Goal: Obtain resource: Obtain resource

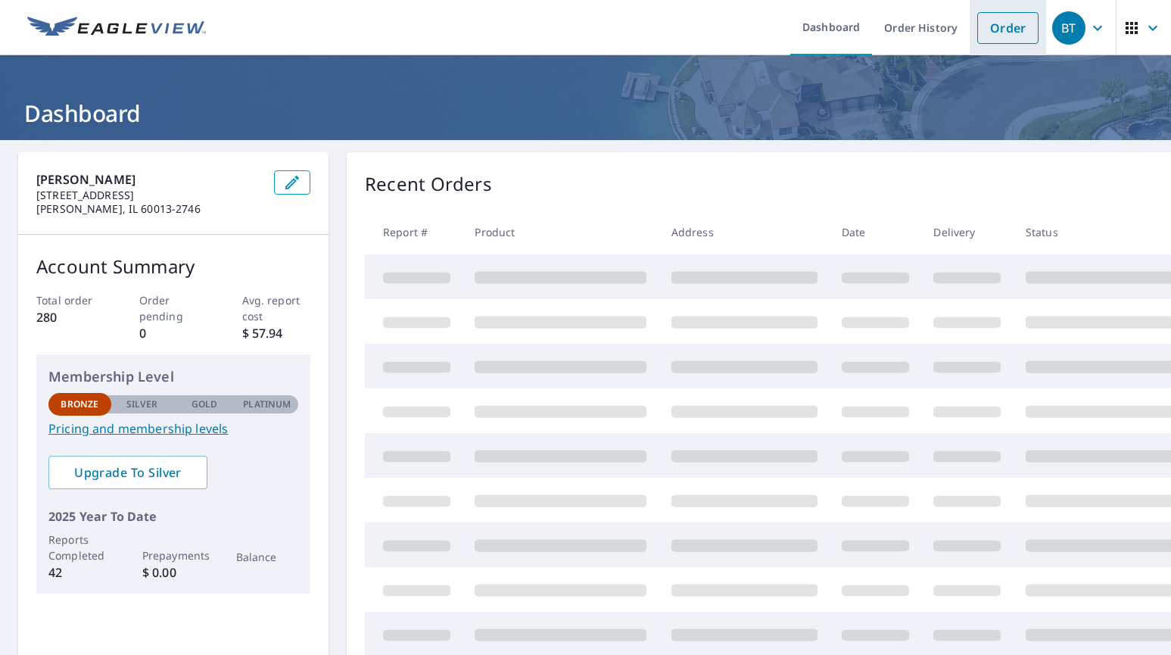
click at [1008, 26] on link "Order" at bounding box center [1007, 28] width 61 height 32
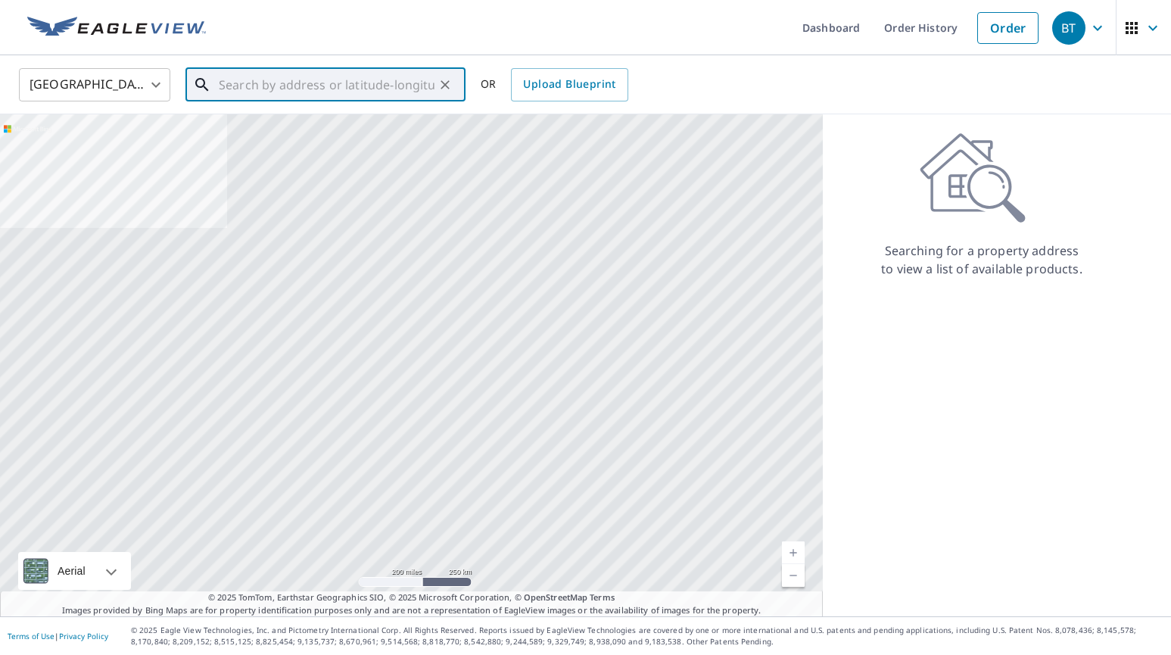
click at [246, 87] on input "text" at bounding box center [327, 85] width 216 height 42
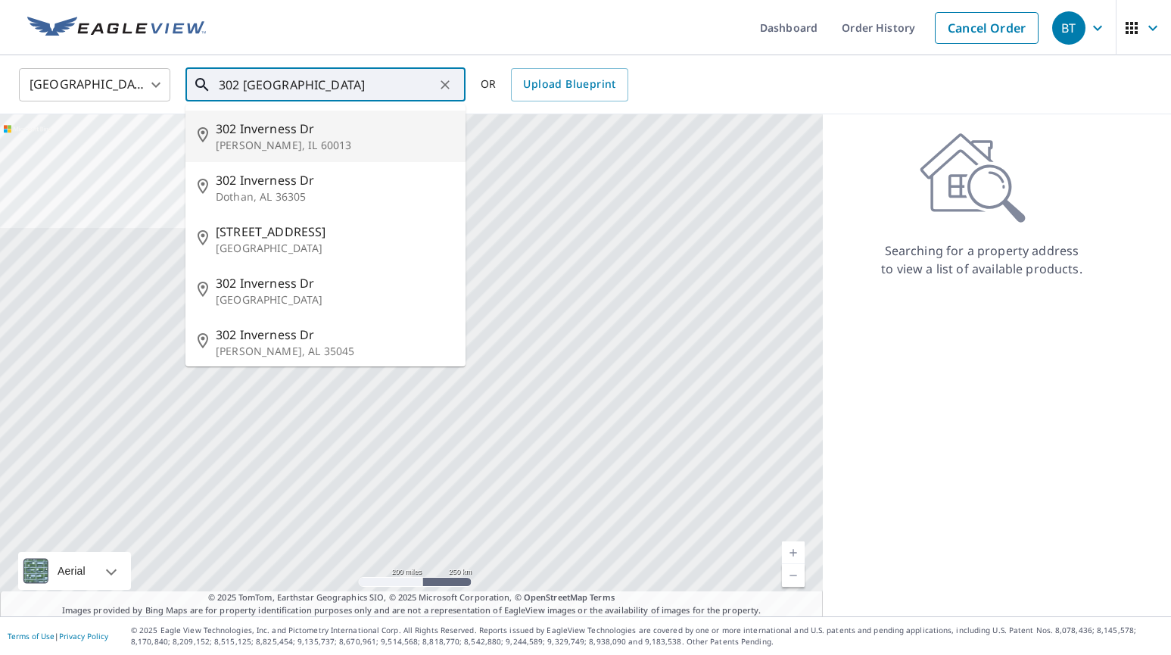
click at [245, 126] on span "302 Inverness Dr" at bounding box center [335, 129] width 238 height 18
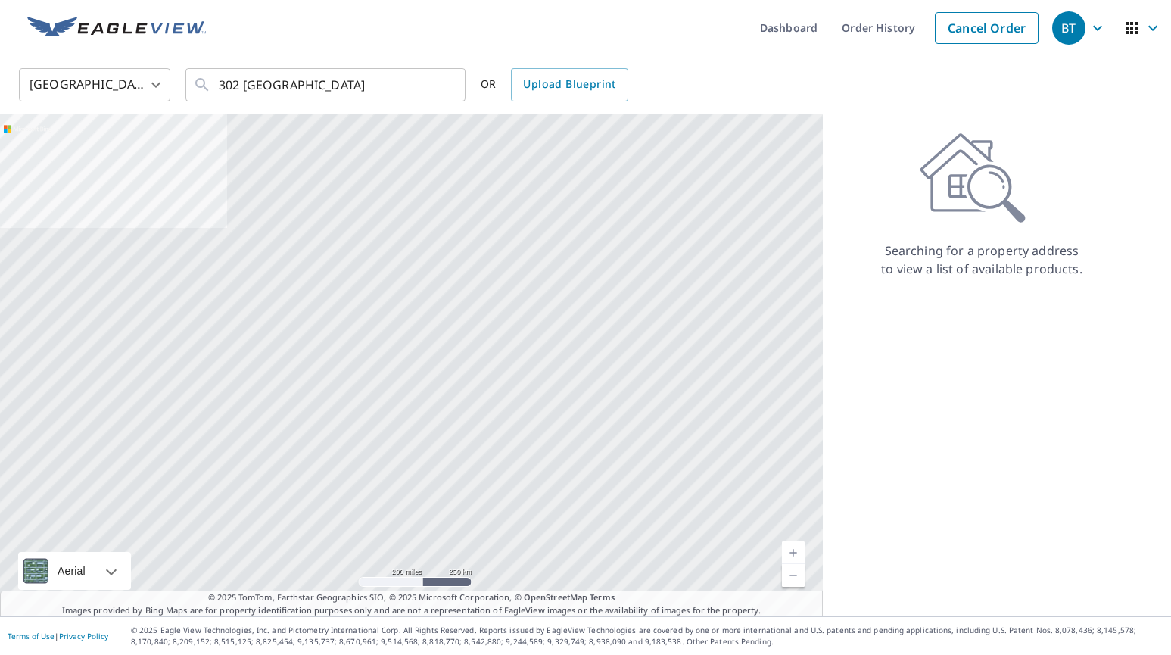
type input "[STREET_ADDRESS][PERSON_NAME]"
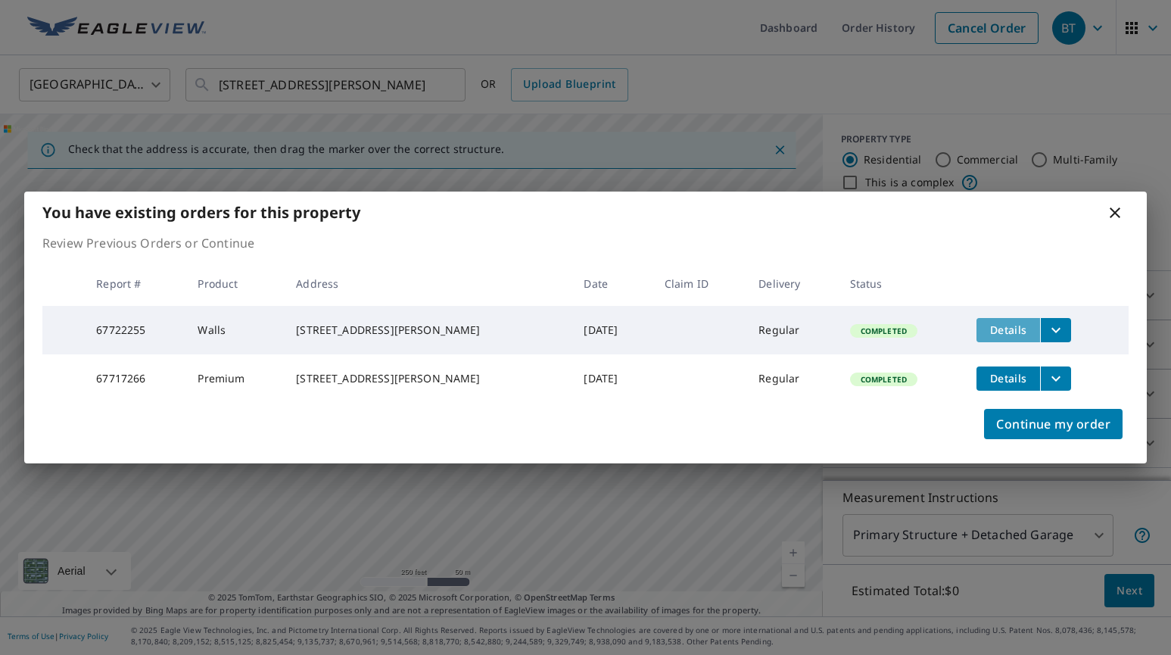
click at [998, 322] on span "Details" at bounding box center [1007, 329] width 45 height 14
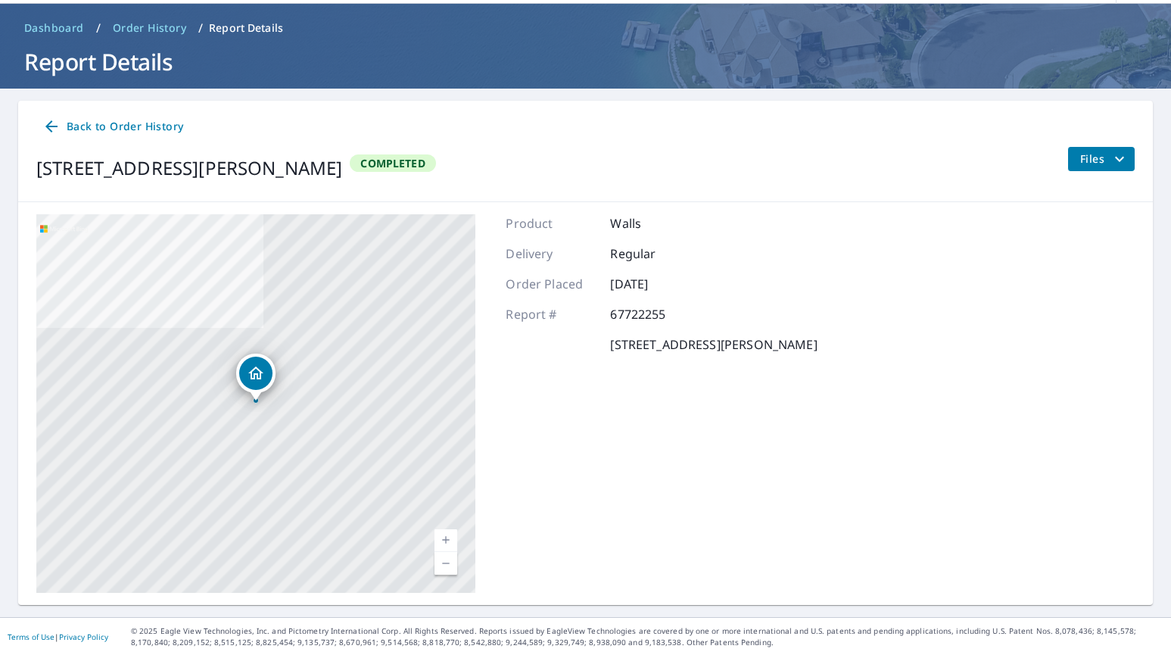
click at [1125, 151] on icon "filesDropdownBtn-67722255" at bounding box center [1119, 159] width 18 height 18
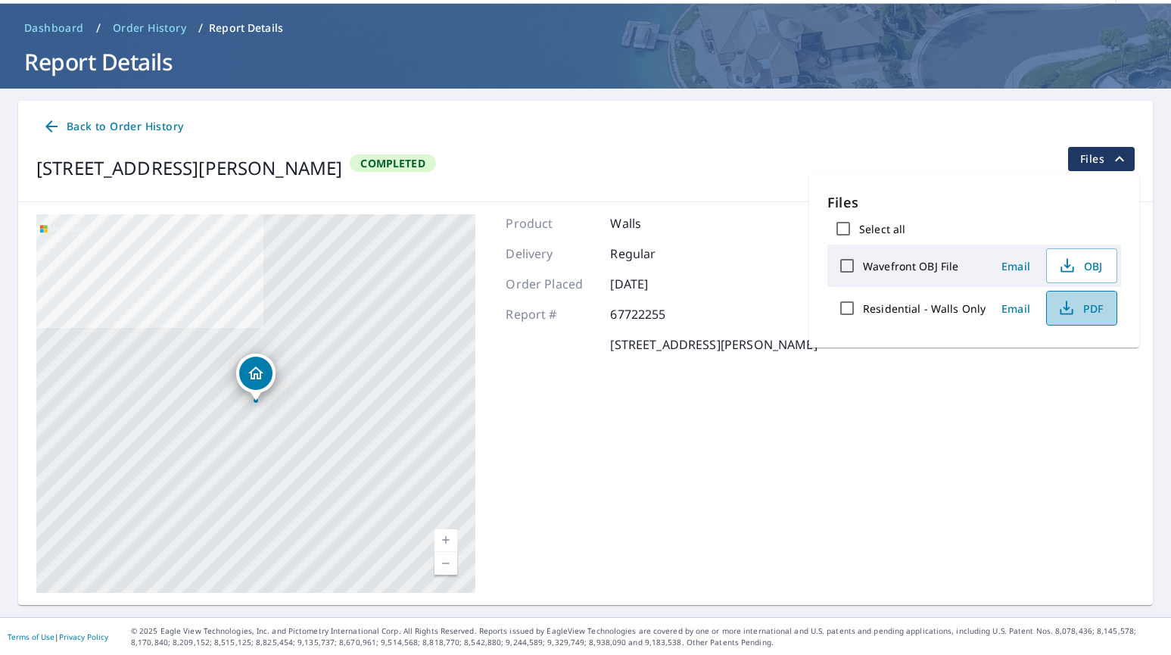
click at [1076, 297] on button "PDF" at bounding box center [1081, 308] width 71 height 35
click at [1087, 308] on span "PDF" at bounding box center [1080, 308] width 48 height 18
click at [1016, 305] on span "Email" at bounding box center [1015, 308] width 36 height 14
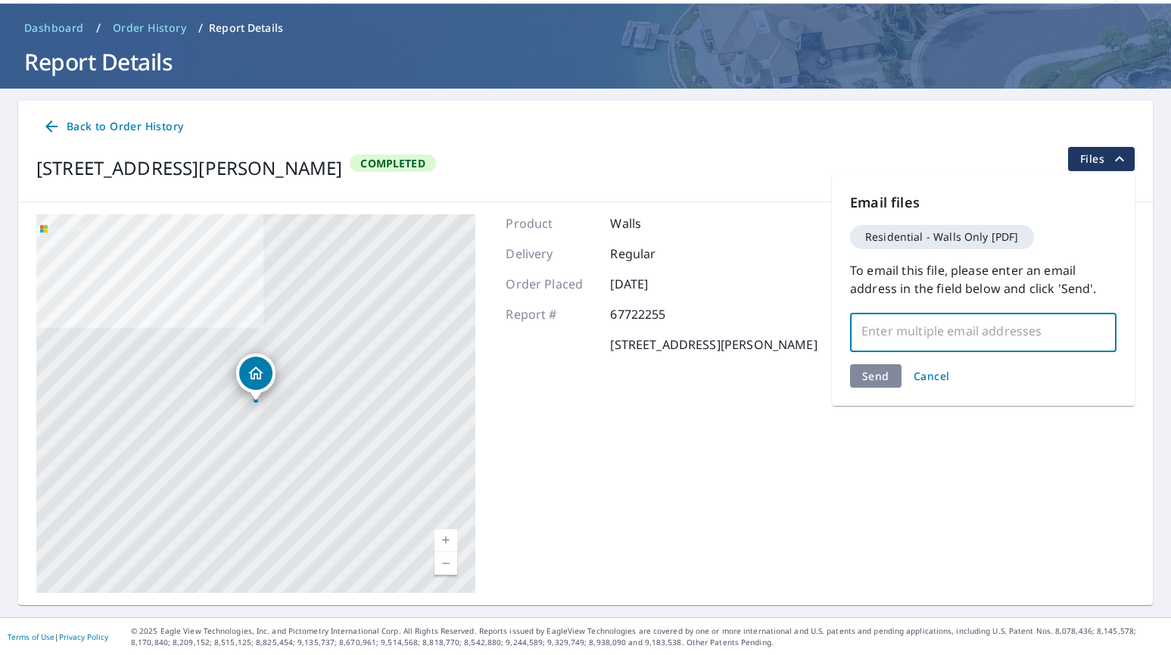
click at [895, 326] on input "text" at bounding box center [972, 330] width 230 height 29
type input "[EMAIL_ADDRESS][DOMAIN_NAME]"
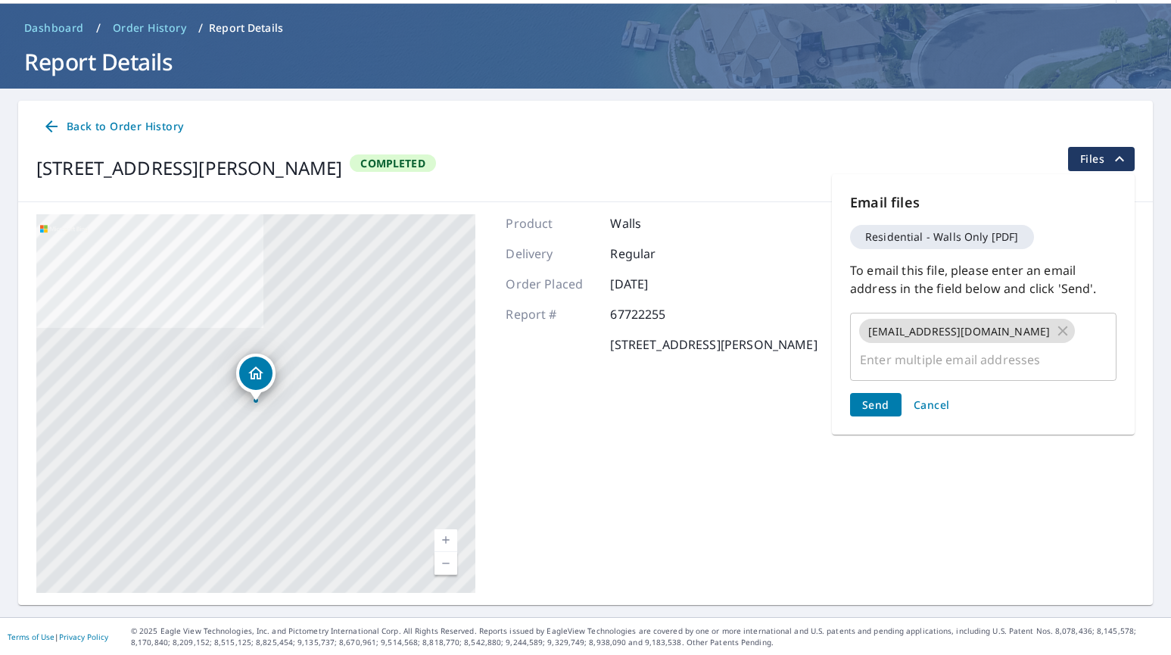
click at [876, 393] on div "Send Cancel" at bounding box center [983, 404] width 266 height 23
click at [876, 397] on span "Send" at bounding box center [875, 404] width 27 height 14
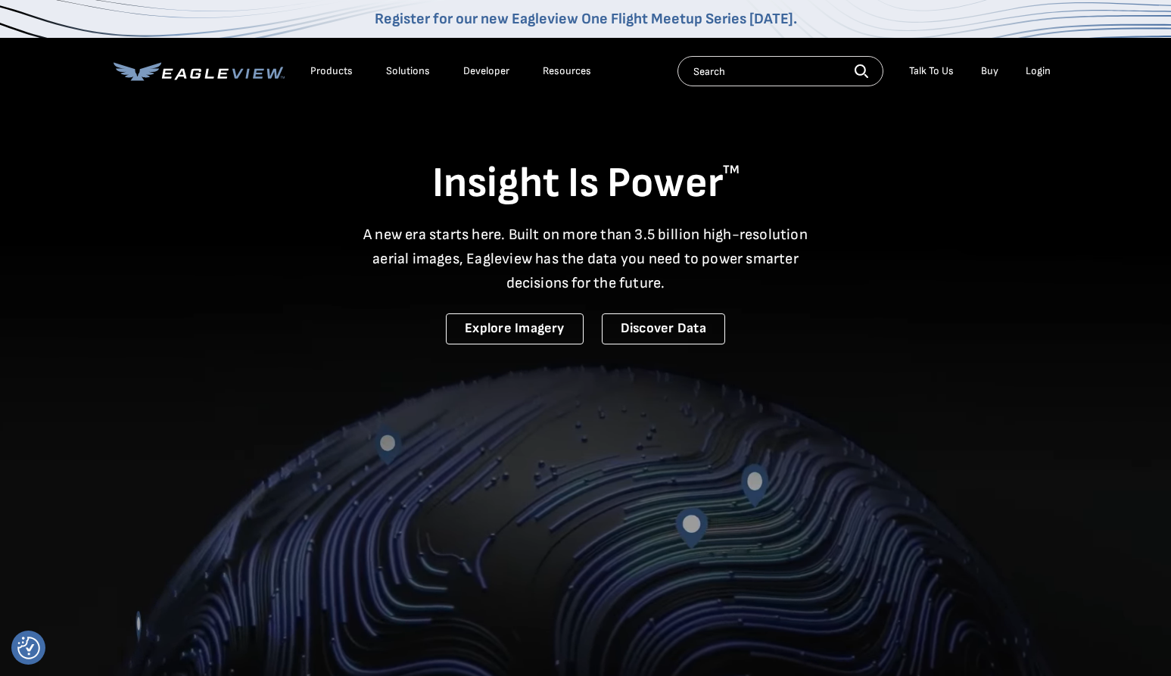
click at [1040, 66] on div "Login" at bounding box center [1037, 71] width 25 height 14
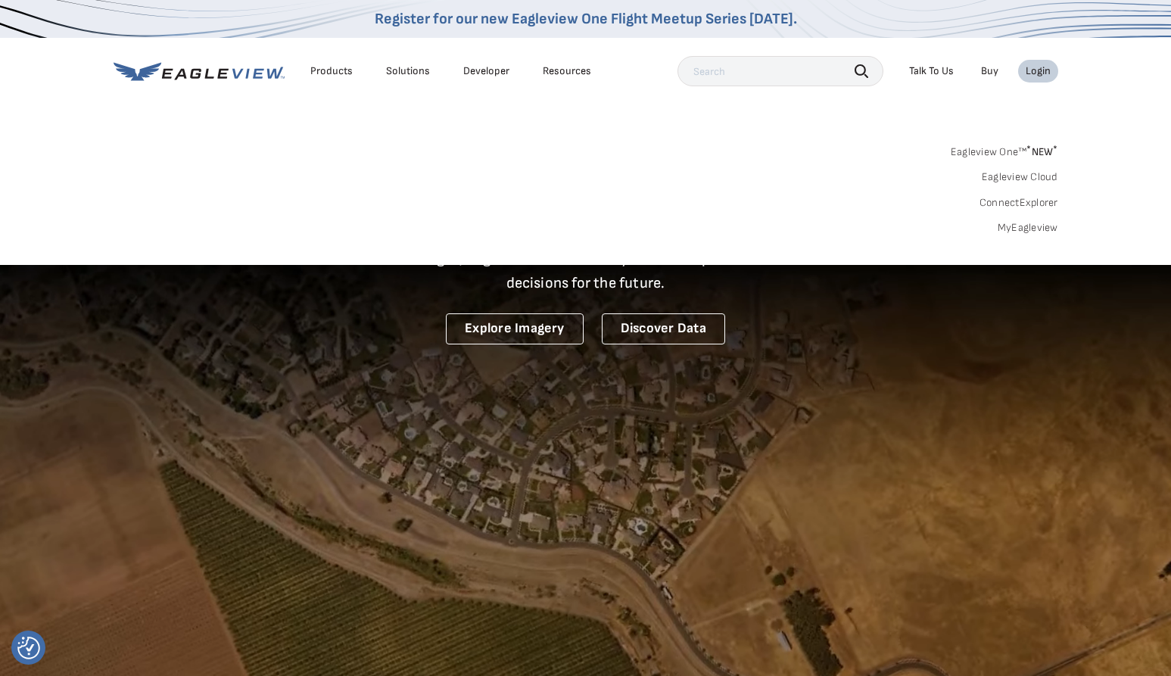
click at [1032, 226] on link "MyEagleview" at bounding box center [1027, 228] width 61 height 14
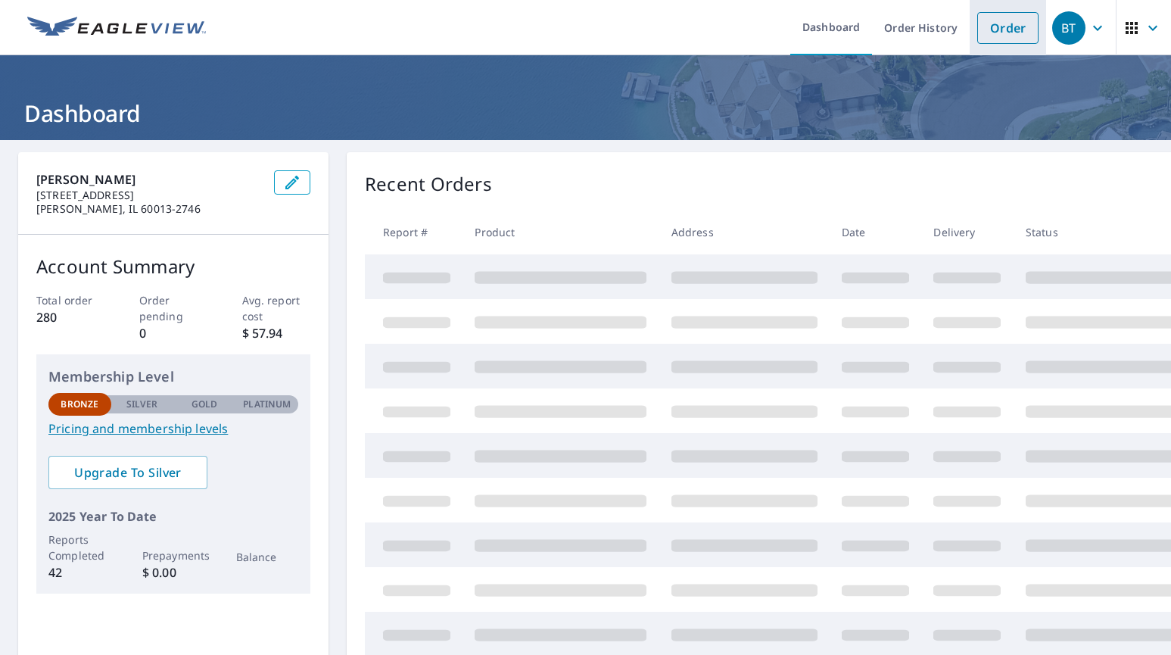
click at [999, 25] on link "Order" at bounding box center [1007, 28] width 61 height 32
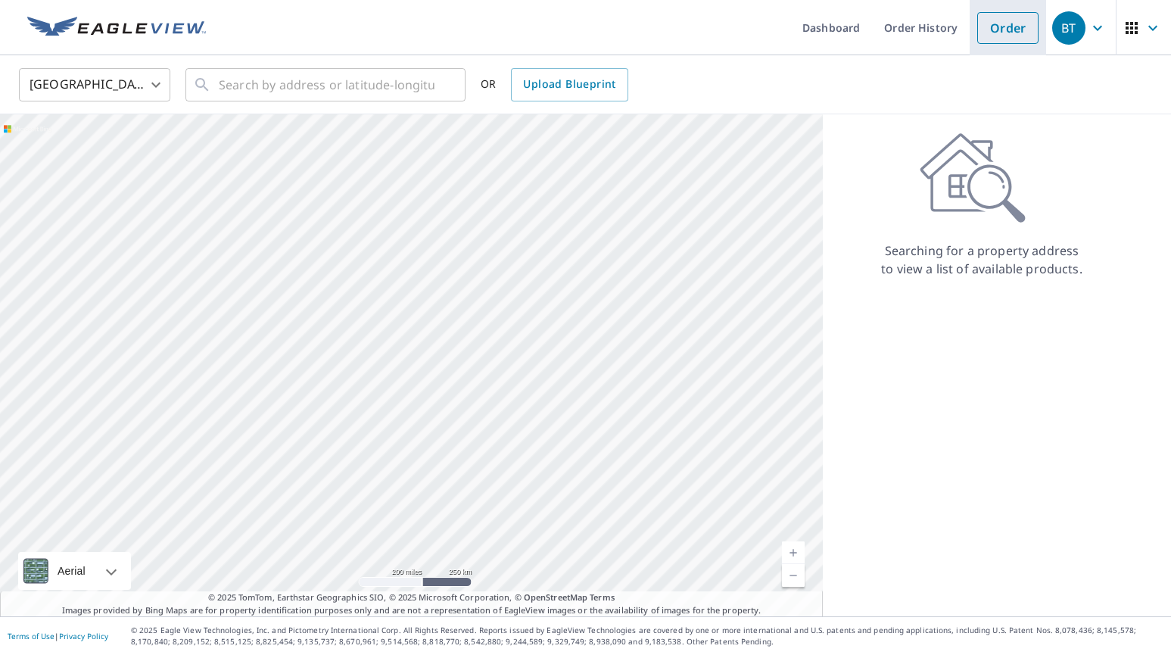
click at [999, 25] on link "Order" at bounding box center [1007, 28] width 61 height 32
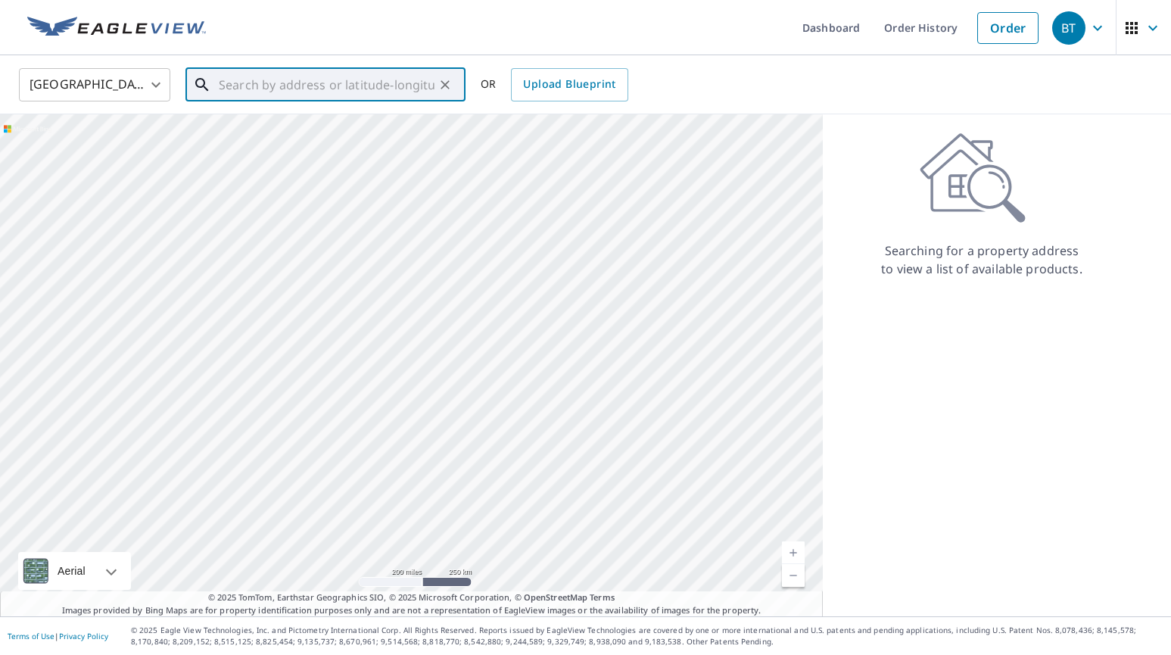
click at [226, 83] on input "text" at bounding box center [327, 85] width 216 height 42
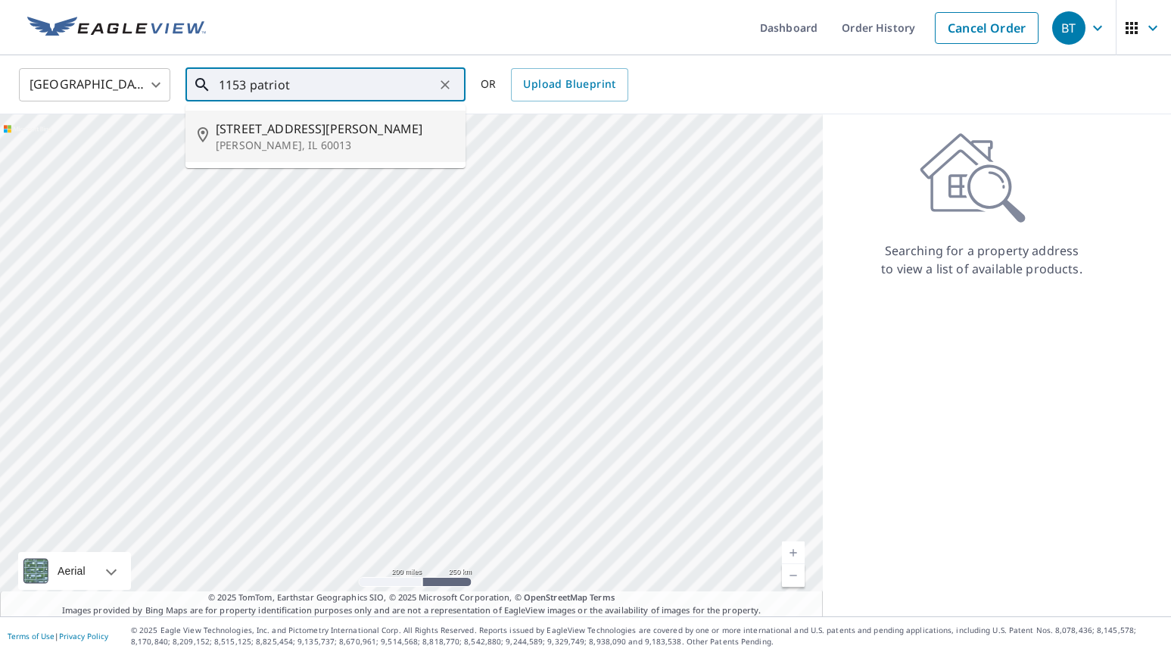
click at [225, 127] on span "1153 Patriot Ln" at bounding box center [335, 129] width 238 height 18
type input "1153 Patriot Ln Cary, IL 60013"
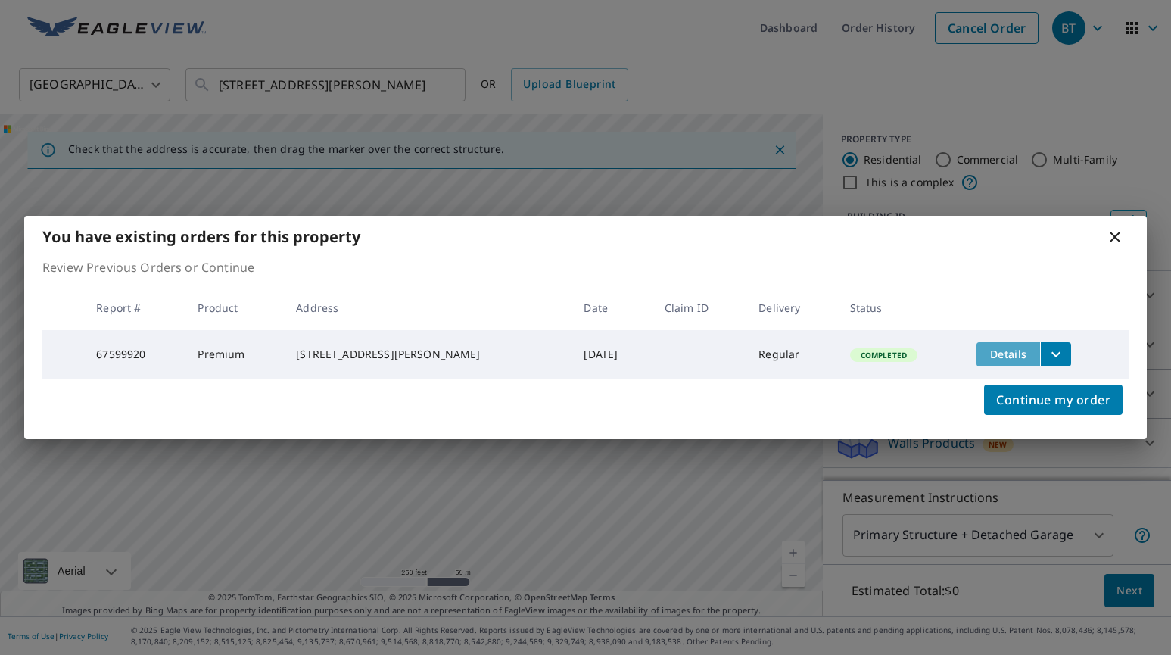
click at [996, 349] on span "Details" at bounding box center [1007, 354] width 45 height 14
